Goal: Task Accomplishment & Management: Use online tool/utility

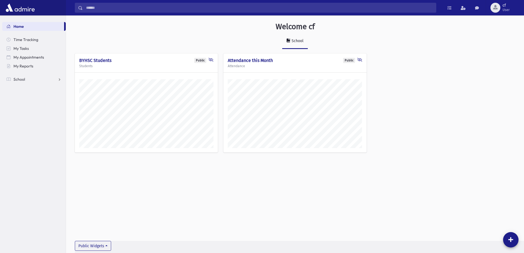
scroll to position [250, 458]
click at [40, 79] on link "School" at bounding box center [34, 79] width 64 height 9
click at [36, 98] on span "Attendance" at bounding box center [27, 96] width 20 height 5
click at [33, 115] on link "List" at bounding box center [34, 114] width 64 height 9
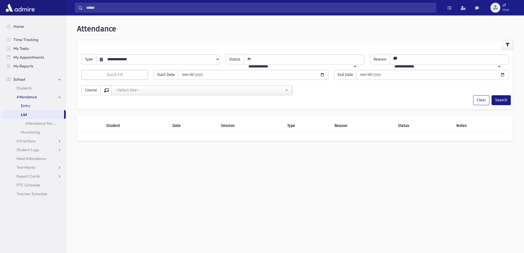
click at [33, 106] on link "Entry" at bounding box center [34, 105] width 64 height 9
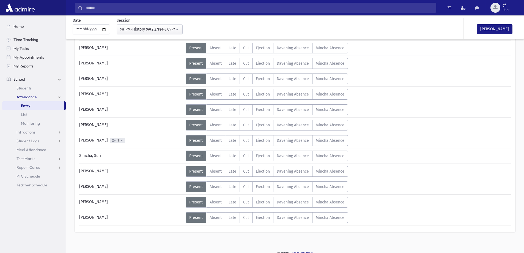
scroll to position [231, 0]
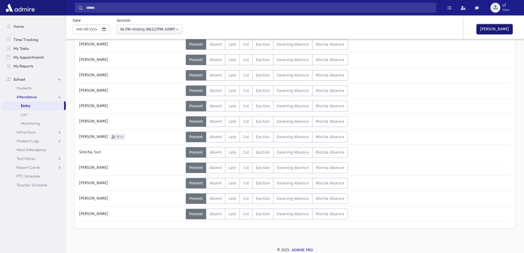
click at [503, 28] on button "[PERSON_NAME]" at bounding box center [495, 29] width 36 height 10
